Goal: Transaction & Acquisition: Purchase product/service

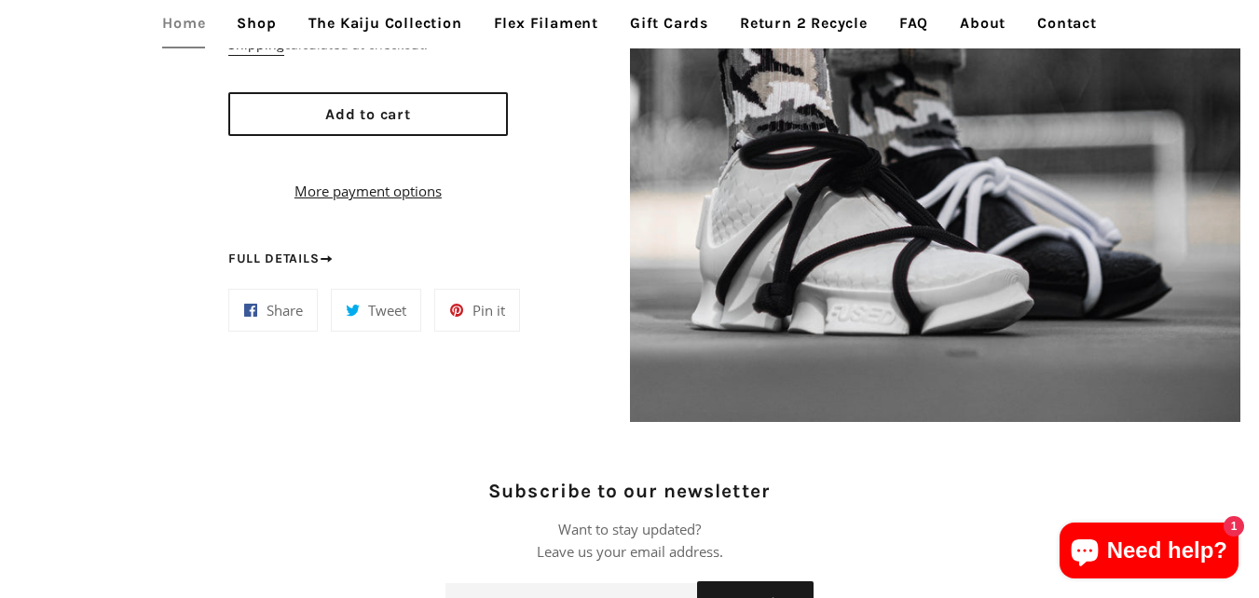
scroll to position [1585, 0]
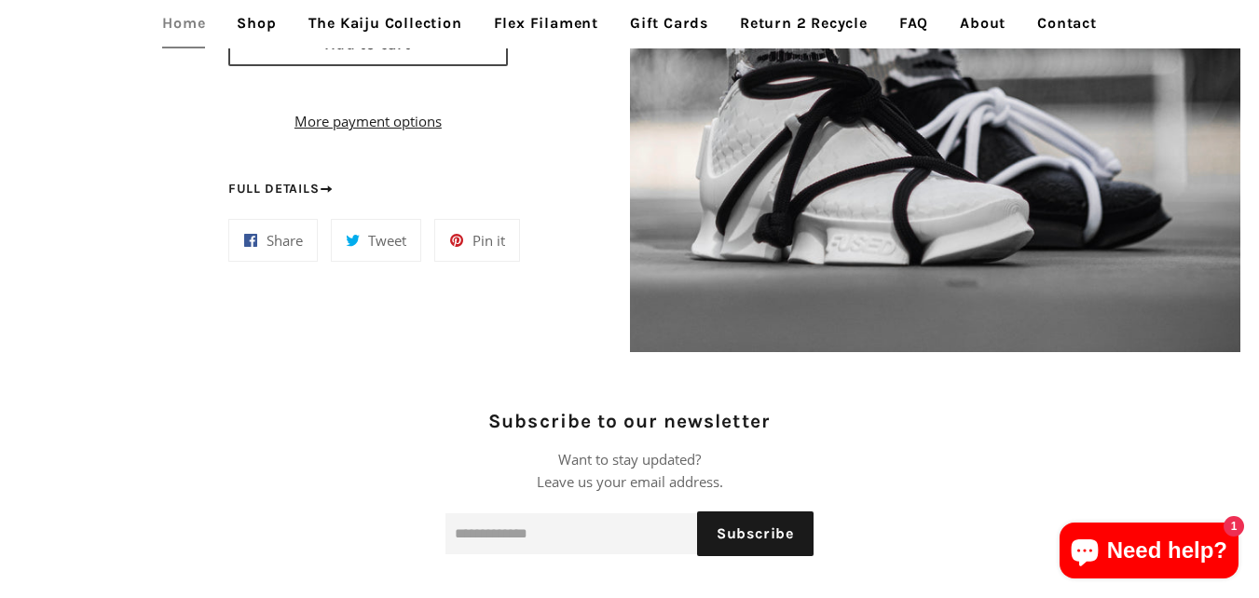
click at [365, 53] on span "Add to cart" at bounding box center [368, 44] width 86 height 18
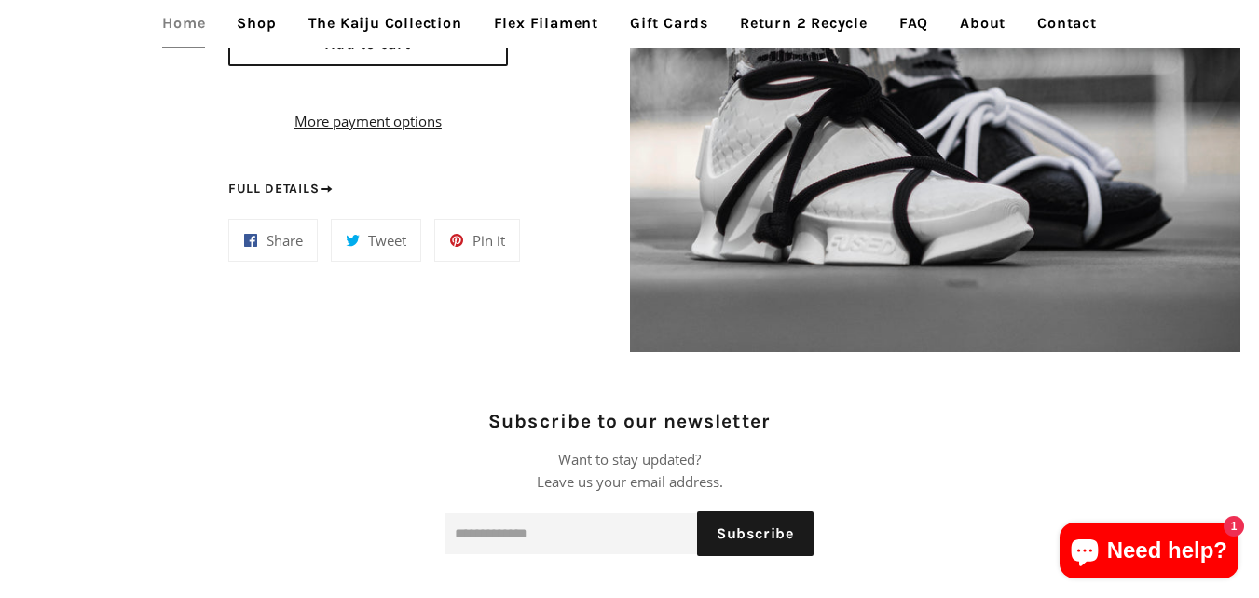
click at [376, 29] on link "The Kaiju Collection" at bounding box center [386, 23] width 182 height 47
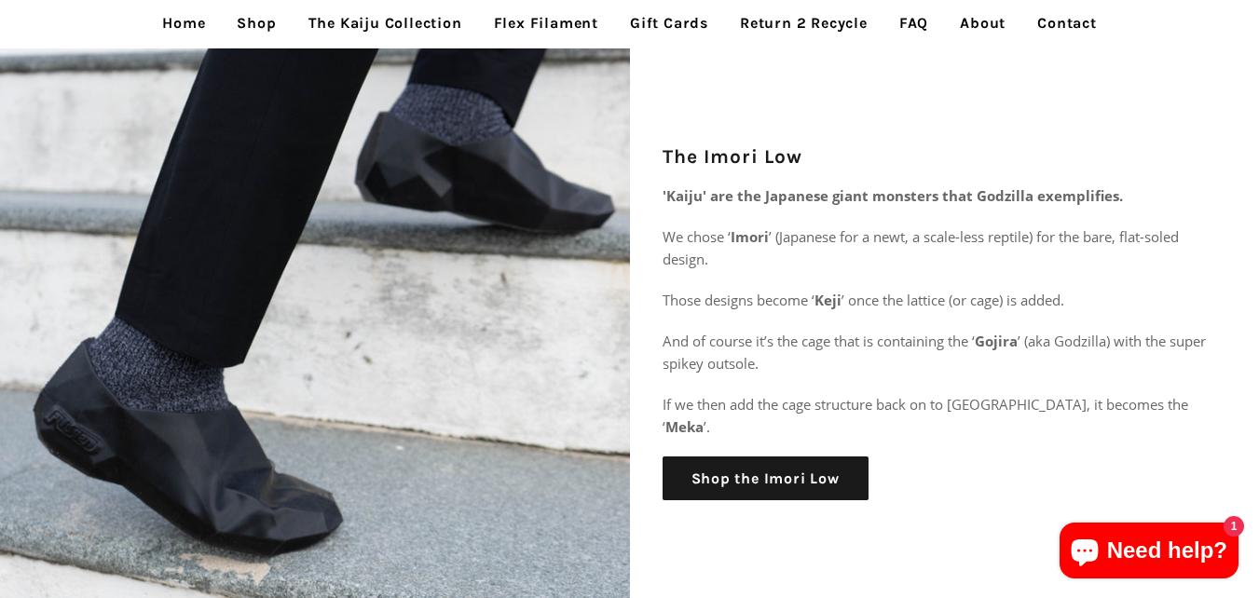
scroll to position [2517, 0]
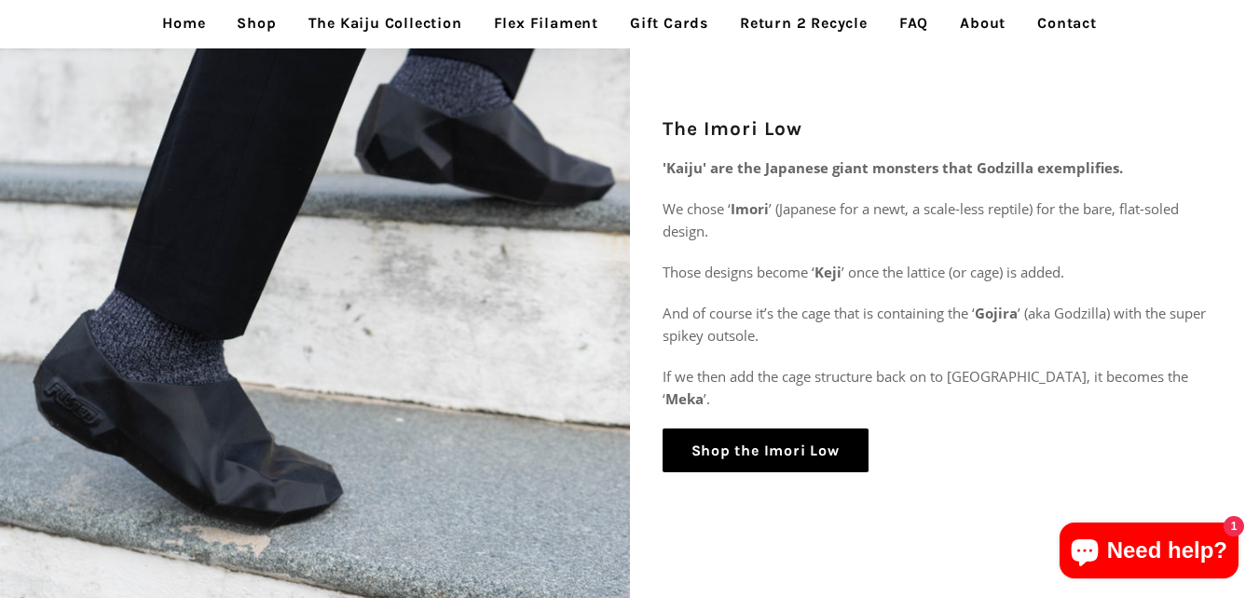
click at [812, 432] on link "Shop the Imori Low" at bounding box center [766, 451] width 206 height 45
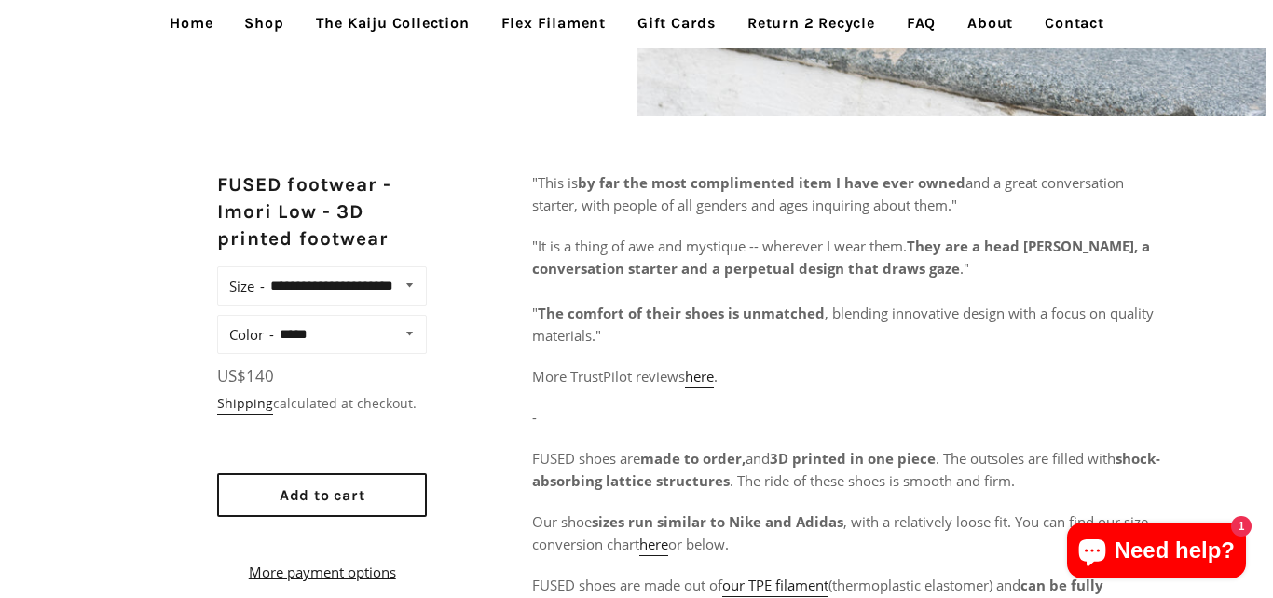
scroll to position [652, 0]
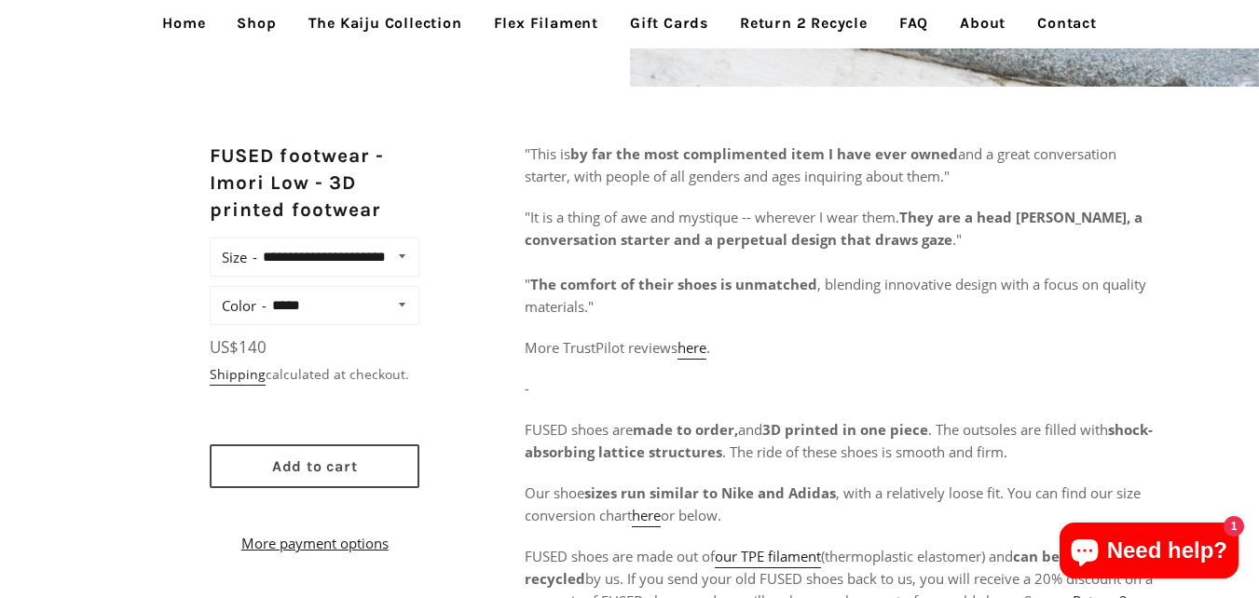
click at [274, 488] on button "Add to cart" at bounding box center [315, 467] width 210 height 44
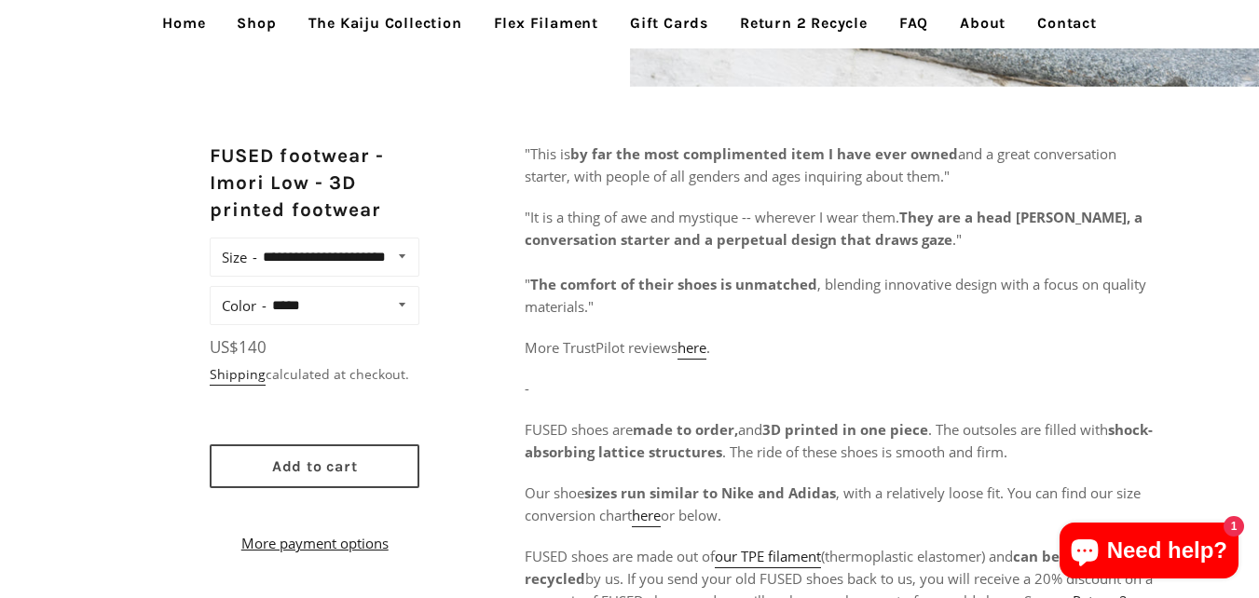
click at [318, 475] on button "Add to cart" at bounding box center [315, 467] width 210 height 44
